Goal: Consume media (video, audio)

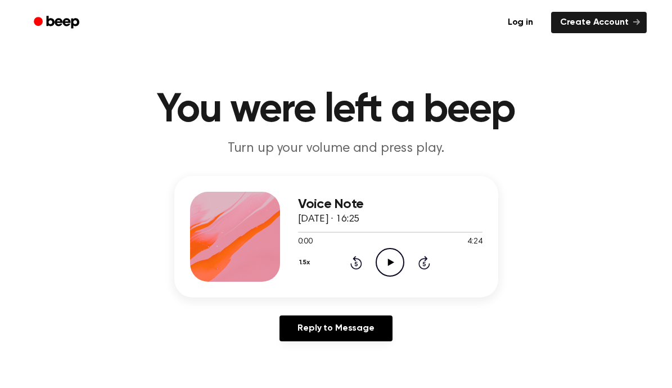
click at [384, 262] on icon "Play Audio" at bounding box center [390, 262] width 29 height 29
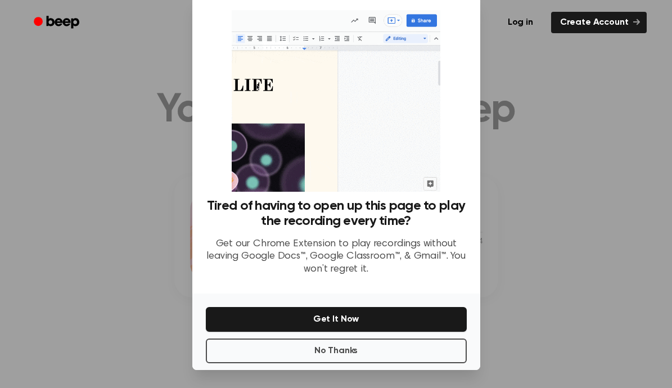
scroll to position [21, 0]
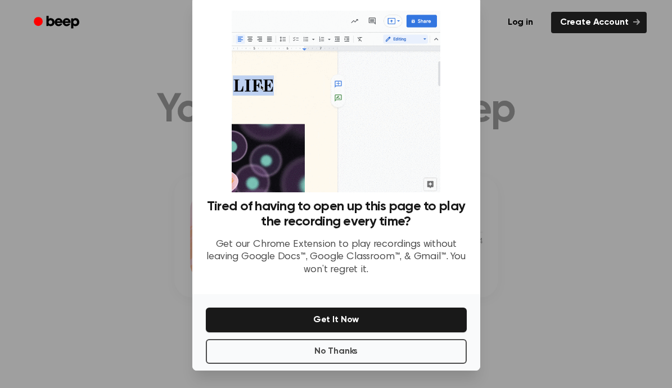
click at [394, 324] on button "Get It Now" at bounding box center [336, 320] width 261 height 25
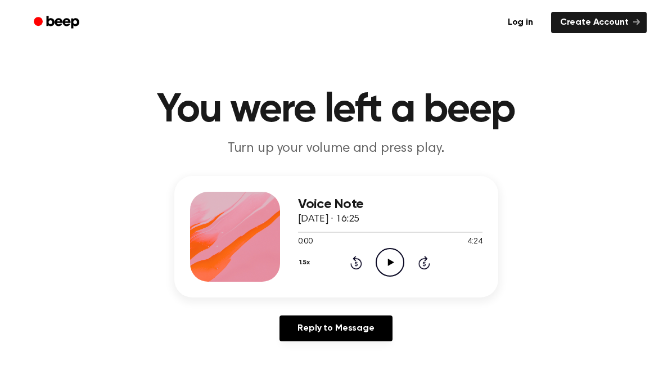
click at [388, 270] on icon "Play Audio" at bounding box center [390, 262] width 29 height 29
click at [392, 268] on icon "Play Audio" at bounding box center [390, 262] width 29 height 29
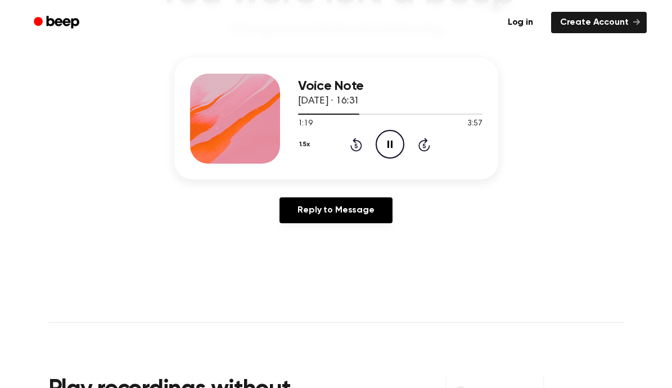
scroll to position [120, 0]
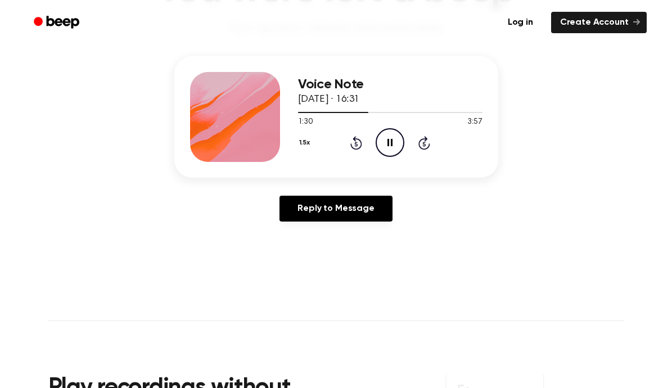
click at [427, 143] on icon "Skip 5 seconds" at bounding box center [424, 143] width 12 height 15
click at [428, 143] on icon "Skip 5 seconds" at bounding box center [424, 143] width 12 height 15
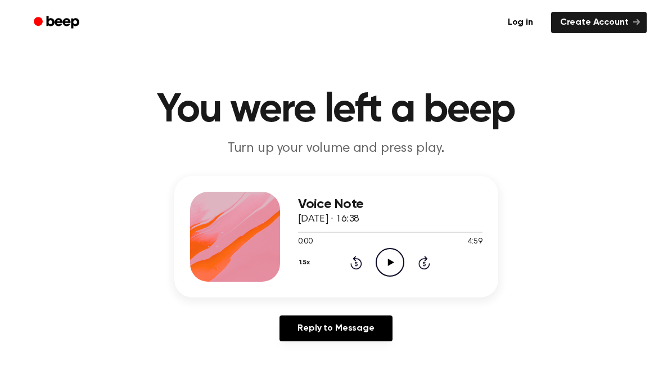
click at [387, 262] on icon "Play Audio" at bounding box center [390, 262] width 29 height 29
click at [354, 263] on icon "Rewind 5 seconds" at bounding box center [356, 262] width 12 height 15
click at [356, 263] on icon at bounding box center [356, 264] width 3 height 5
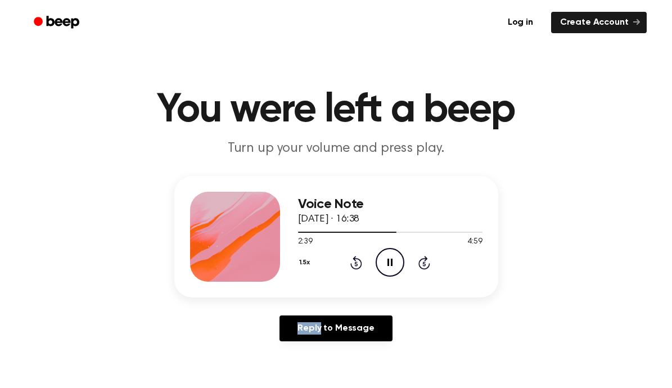
click at [356, 263] on icon at bounding box center [356, 264] width 3 height 5
